Goal: Use online tool/utility

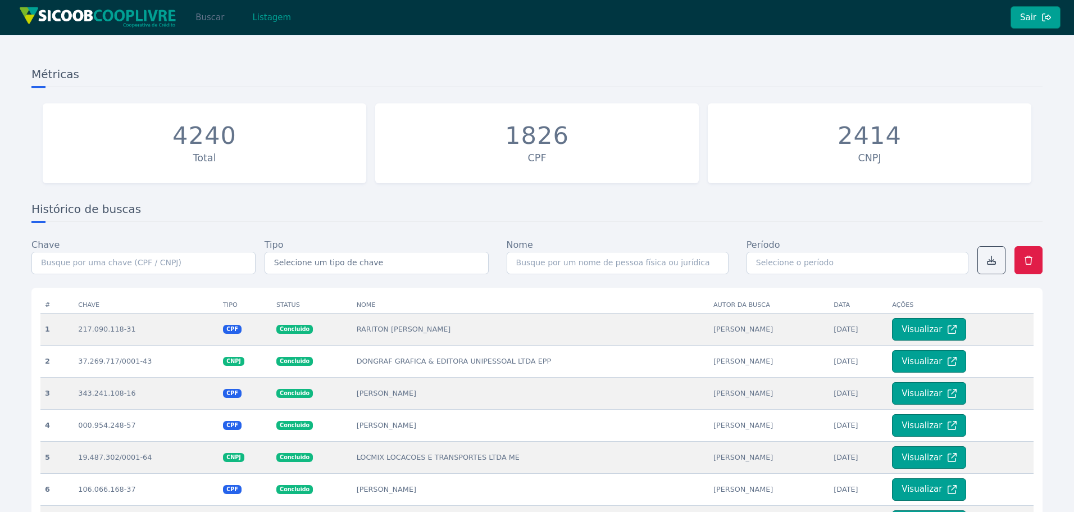
click at [216, 21] on button "Buscar" at bounding box center [210, 17] width 48 height 22
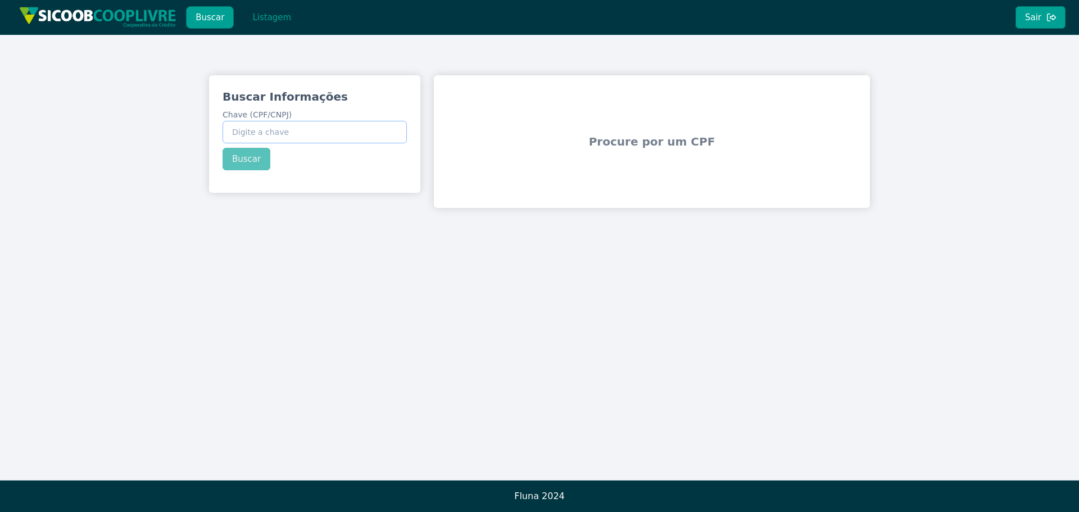
click at [279, 131] on input "Chave (CPF/CNPJ)" at bounding box center [314, 132] width 184 height 22
paste input "370.164.418-73"
type input "370.164.418-73"
click at [252, 156] on button "Buscar" at bounding box center [246, 159] width 48 height 22
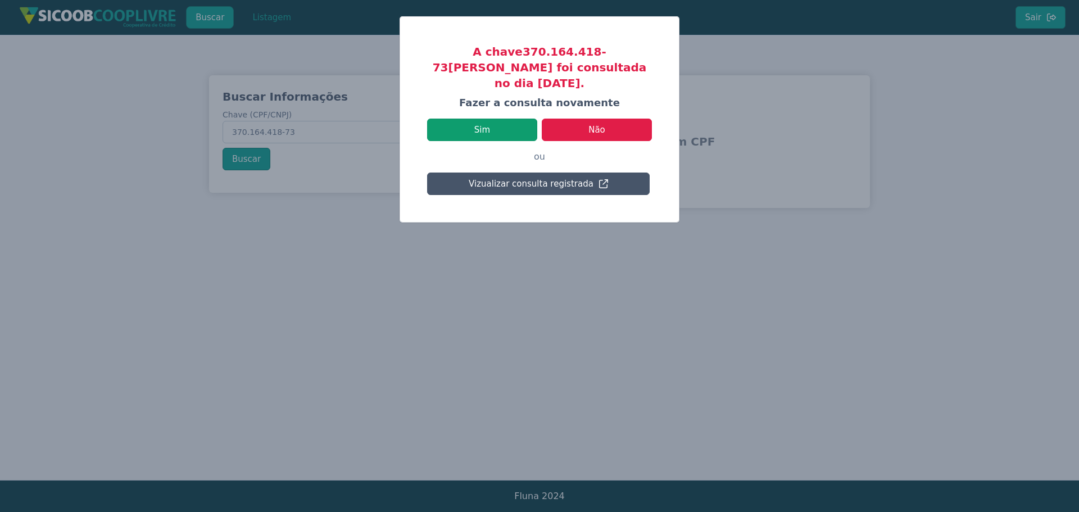
click at [506, 119] on button "Sim" at bounding box center [482, 130] width 110 height 22
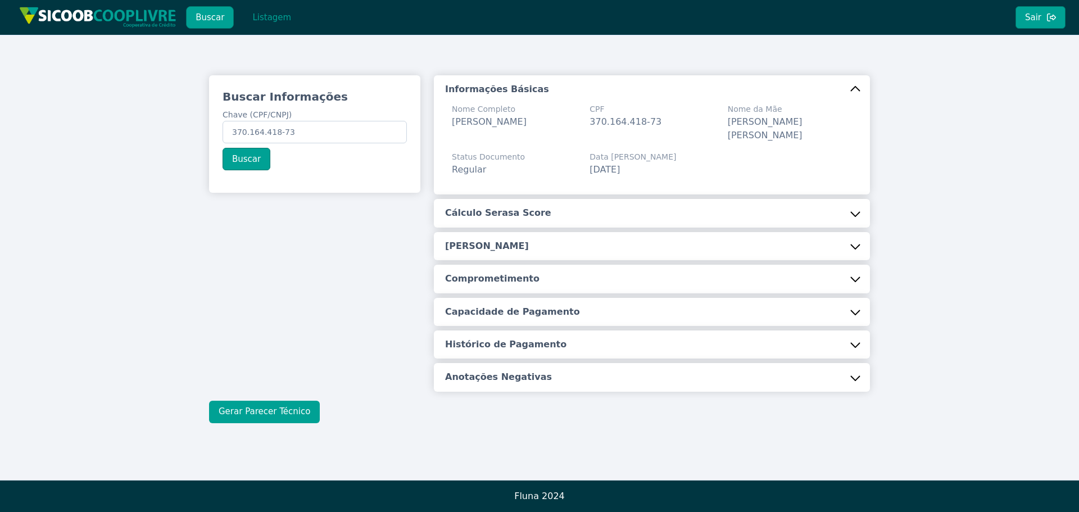
click at [280, 401] on button "Gerar Parecer Técnico" at bounding box center [264, 412] width 111 height 22
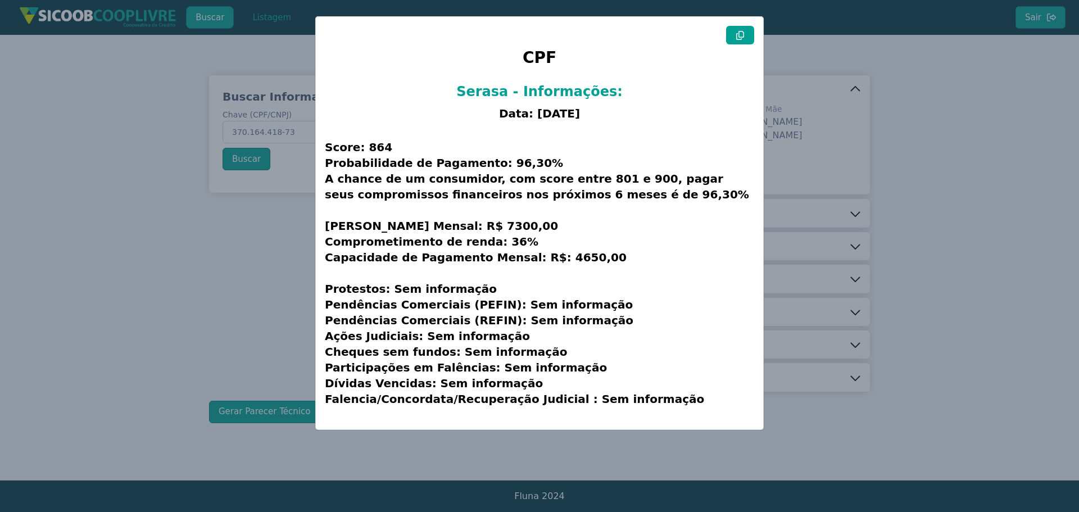
click at [739, 36] on icon at bounding box center [739, 35] width 9 height 9
